Goal: Transaction & Acquisition: Subscribe to service/newsletter

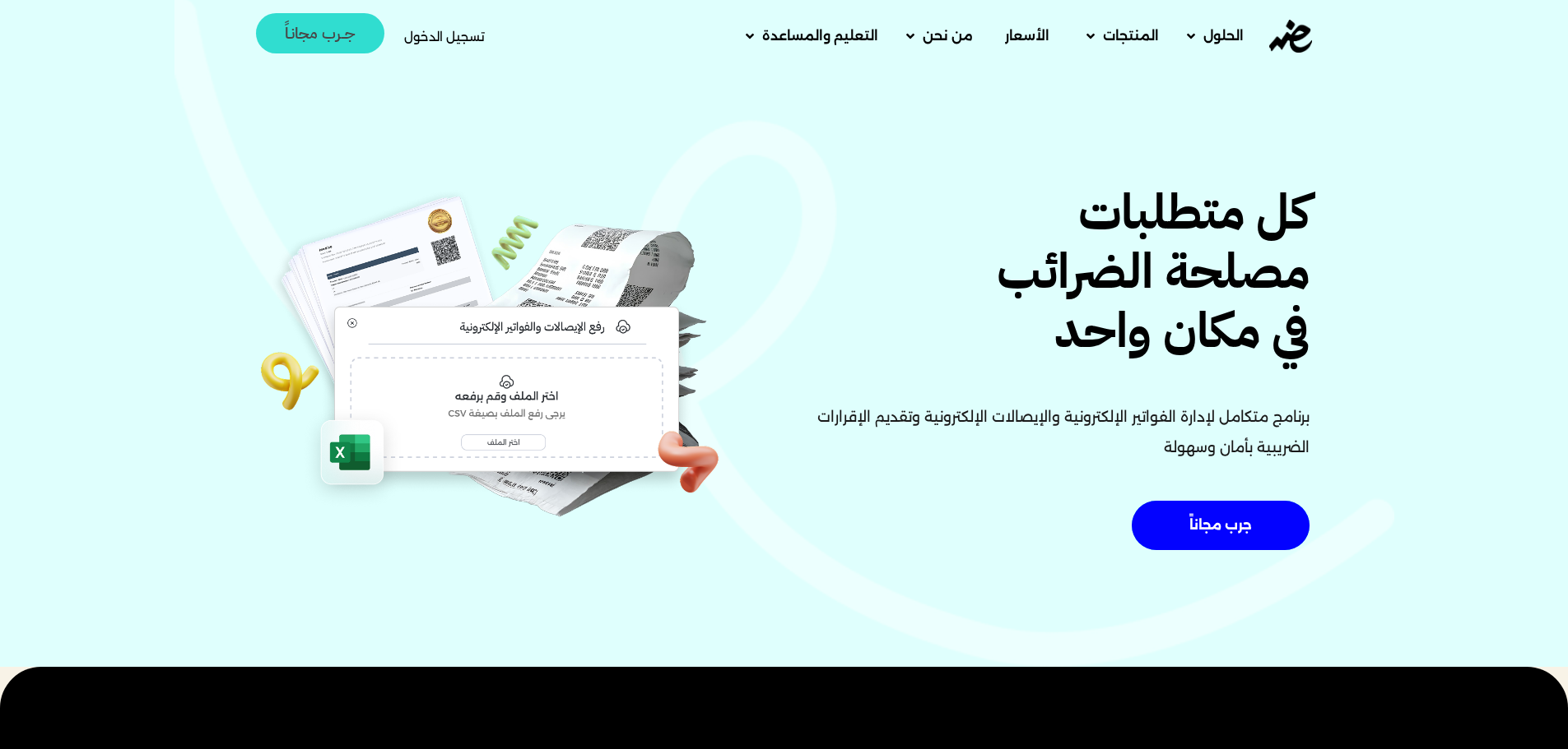
click at [325, 26] on span "جــرب مجانـاً" at bounding box center [320, 33] width 71 height 16
